Goal: Information Seeking & Learning: Learn about a topic

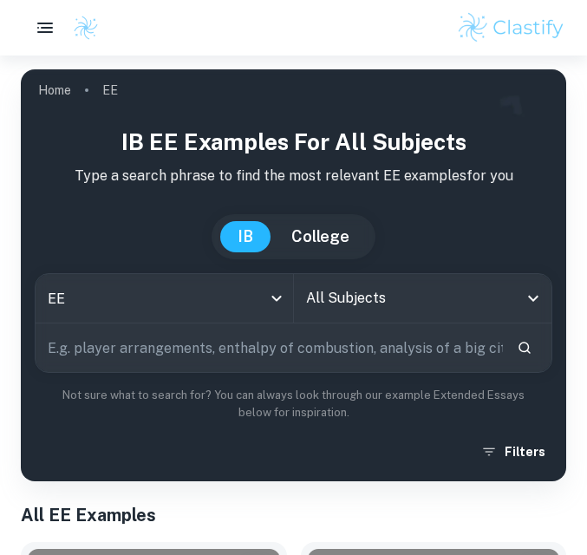
scroll to position [81, 0]
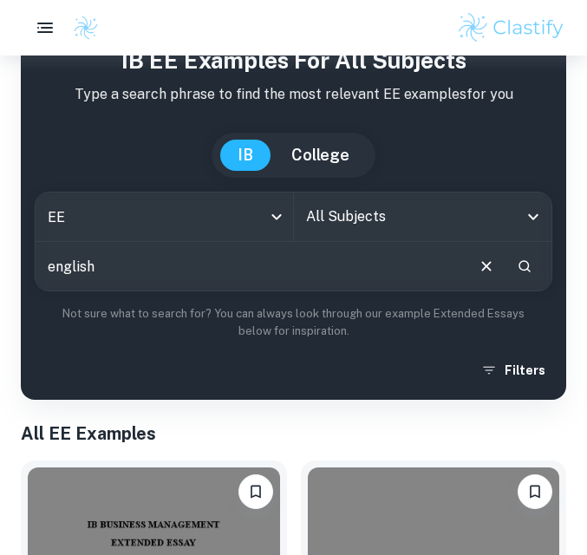
type input "english"
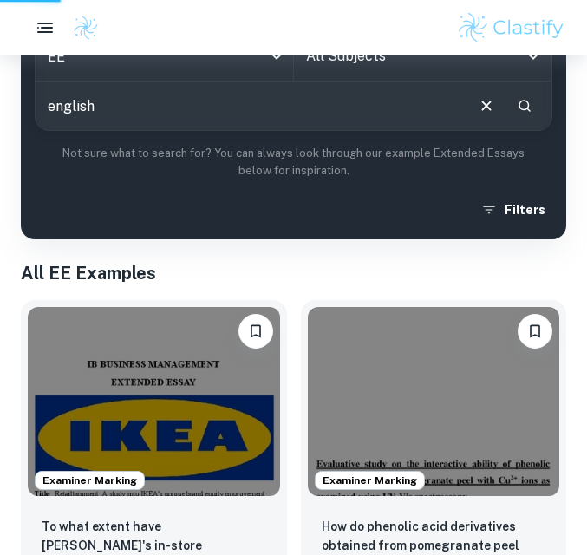
scroll to position [271, 0]
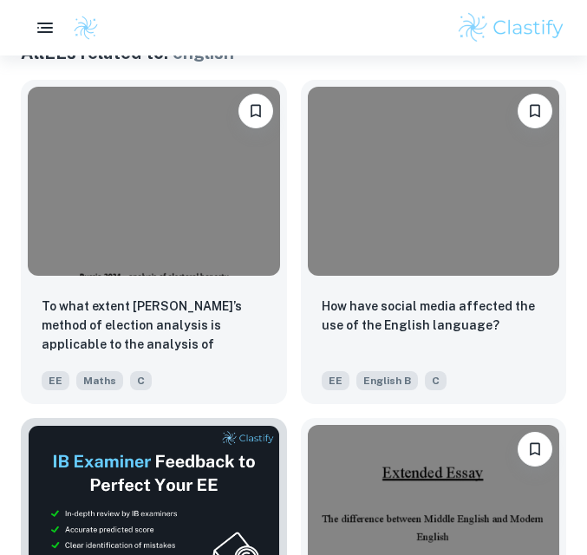
scroll to position [458, 0]
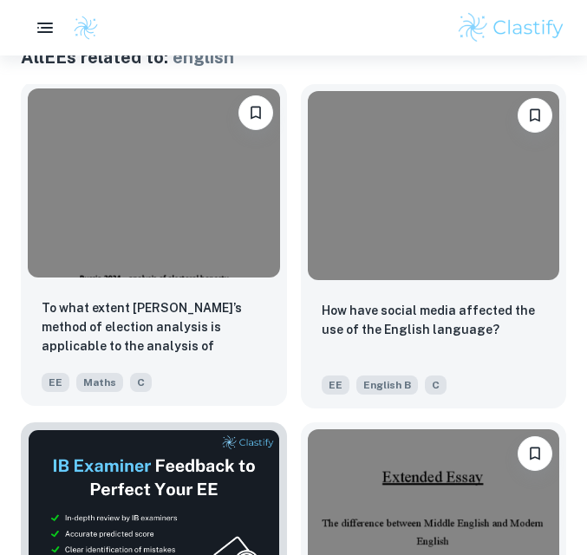
click at [233, 231] on img at bounding box center [154, 182] width 252 height 189
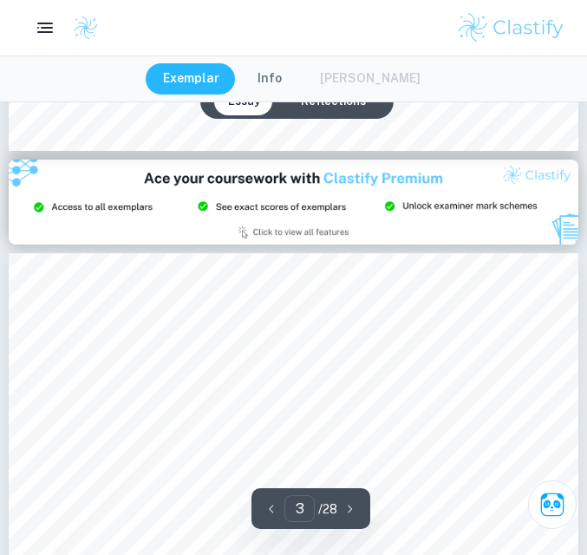
type input "2"
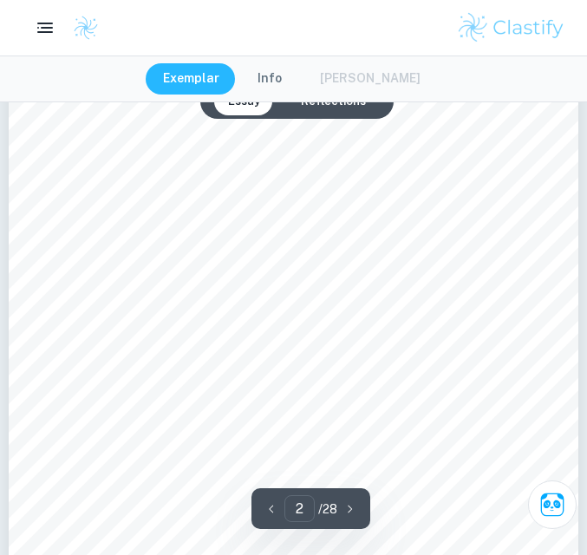
scroll to position [994, 0]
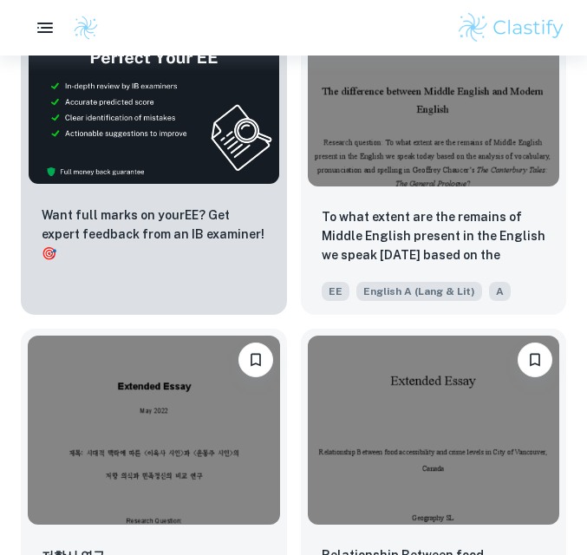
scroll to position [896, 0]
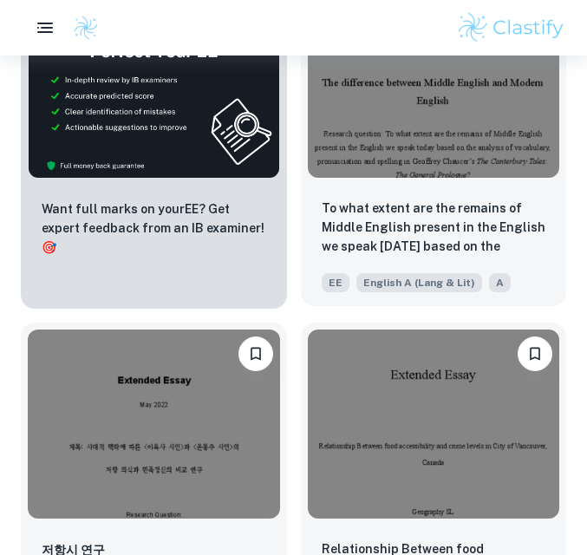
click at [403, 173] on img at bounding box center [434, 83] width 252 height 189
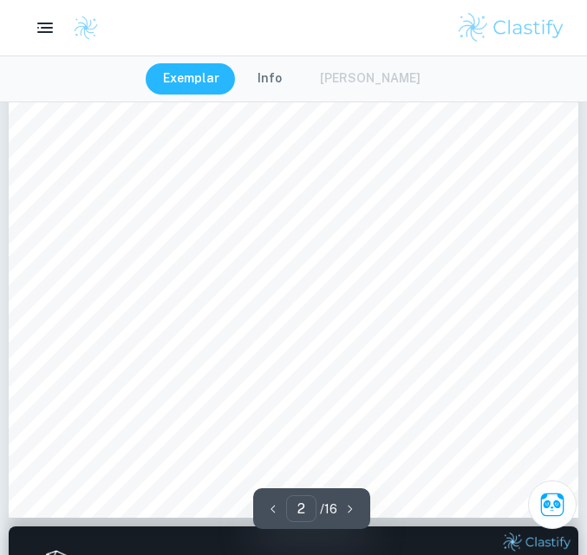
type input "2"
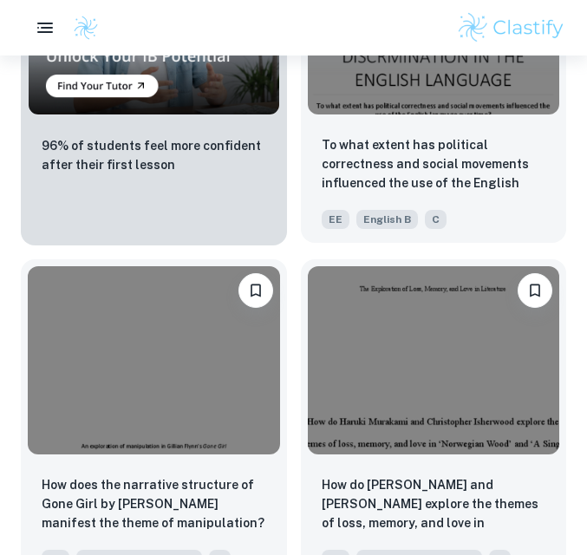
scroll to position [1807, 0]
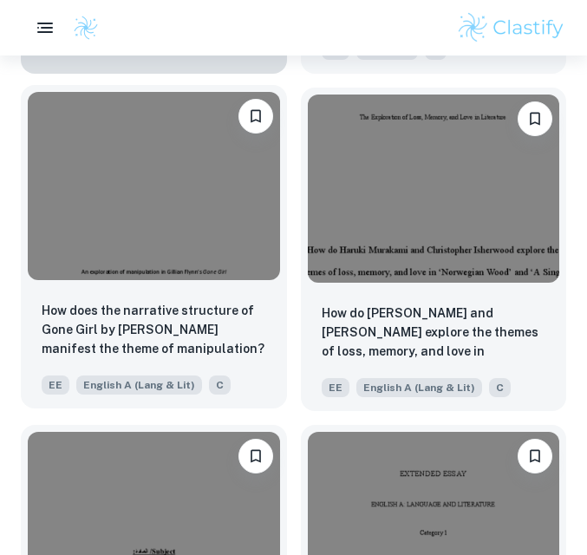
click at [200, 182] on img at bounding box center [154, 186] width 252 height 189
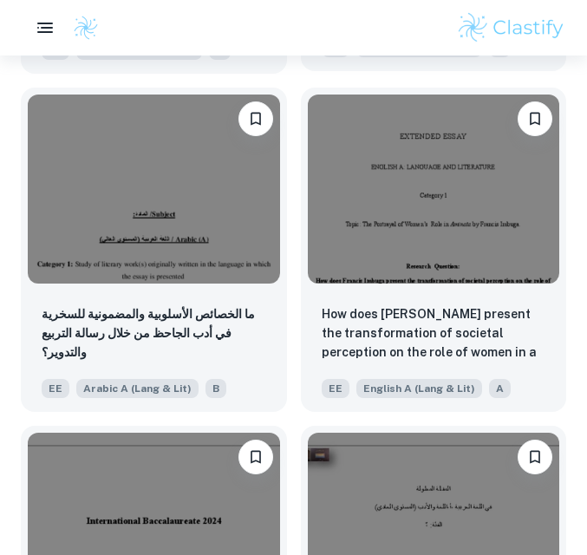
scroll to position [2201, 0]
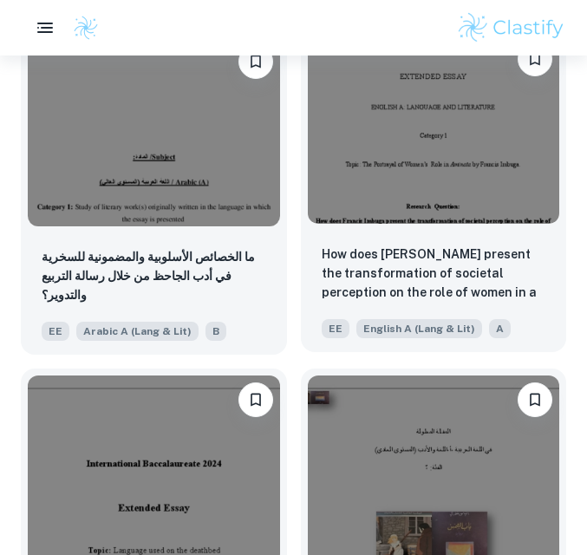
click at [375, 176] on img at bounding box center [434, 129] width 252 height 189
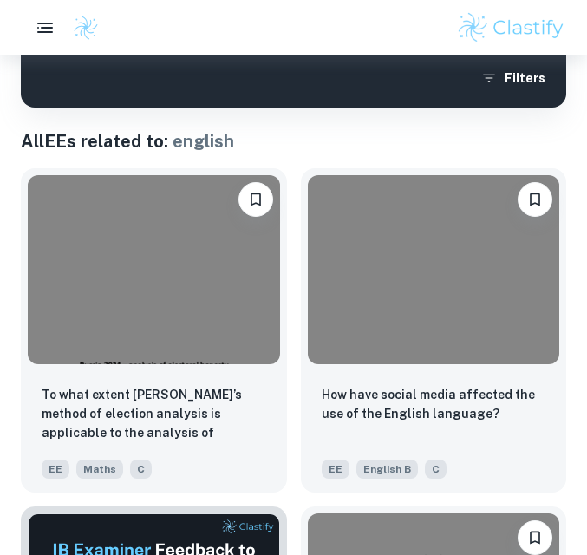
scroll to position [337, 0]
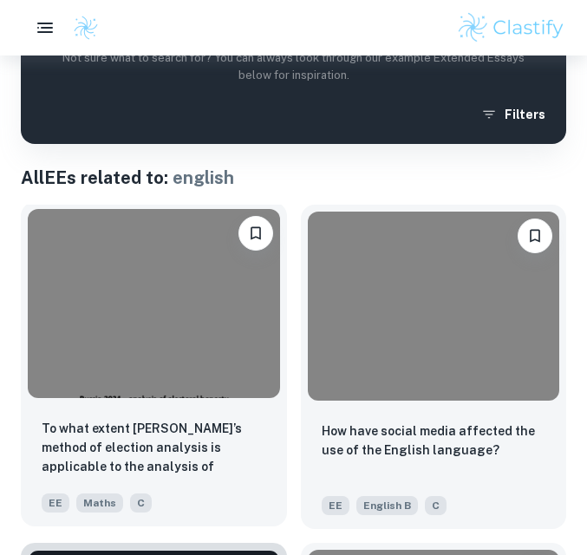
click at [225, 359] on img at bounding box center [154, 303] width 252 height 189
